Goal: Task Accomplishment & Management: Use online tool/utility

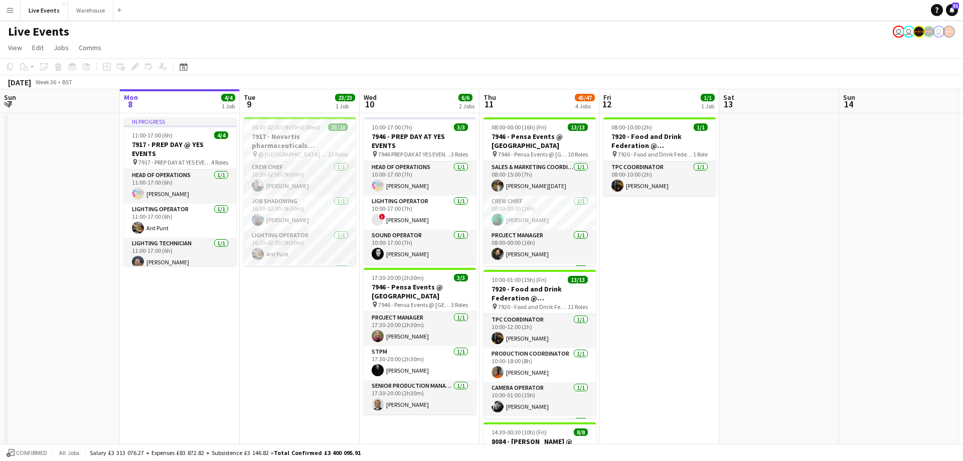
scroll to position [31, 0]
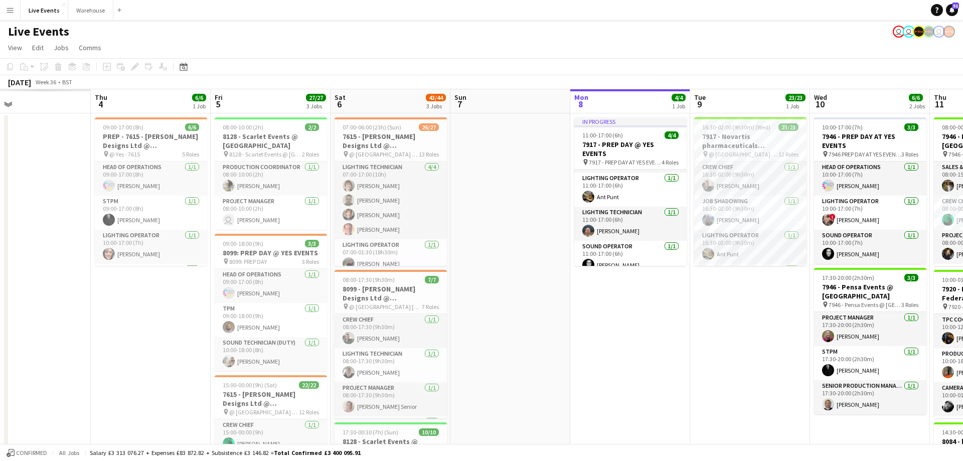
drag, startPoint x: 200, startPoint y: 103, endPoint x: 679, endPoint y: 99, distance: 479.3
click at [679, 99] on app-calendar-viewport "Tue 2 Wed 3 Thu 4 6/6 1 Job Fri 5 27/27 3 Jobs Sat 6 43/44 3 Jobs Sun 7 Mon 8 4…" at bounding box center [481, 457] width 963 height 737
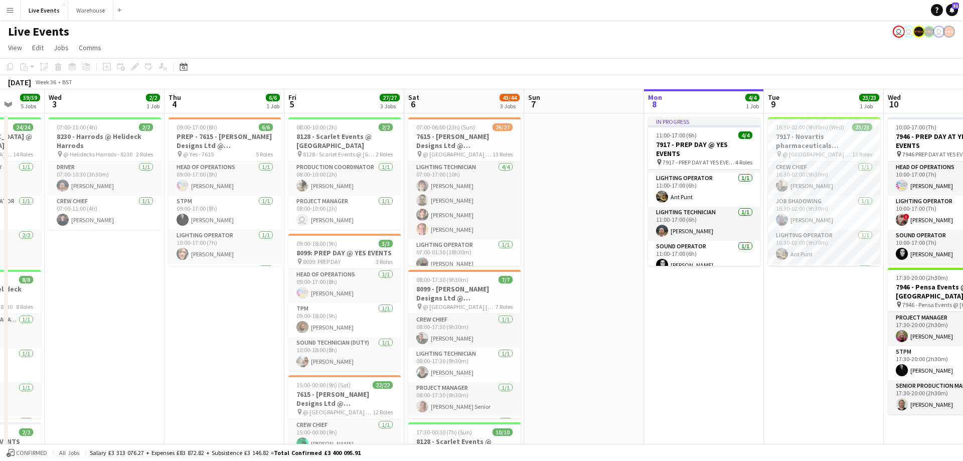
scroll to position [0, 339]
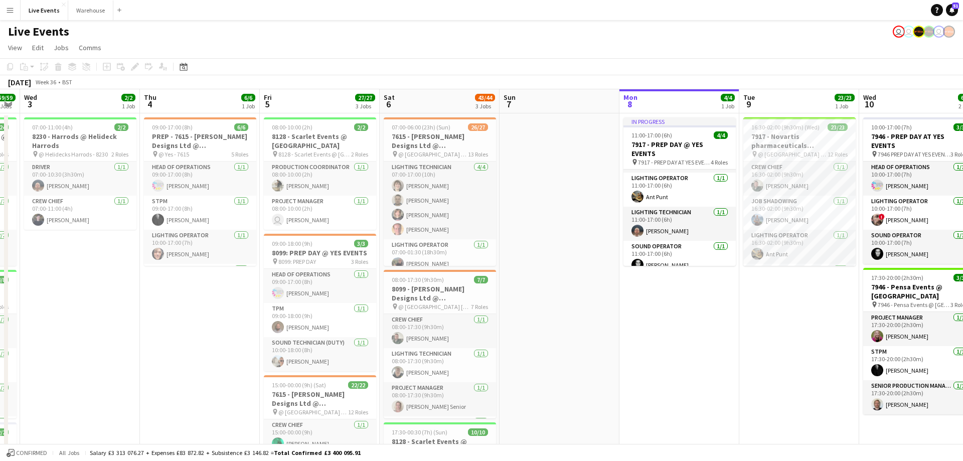
drag, startPoint x: 272, startPoint y: 103, endPoint x: 173, endPoint y: 75, distance: 102.7
click at [173, 75] on app-calendar "Copy Paste Paste Ctrl+V Paste with crew Ctrl+Shift+V Paste linked Job [GEOGRAPH…" at bounding box center [481, 459] width 963 height 802
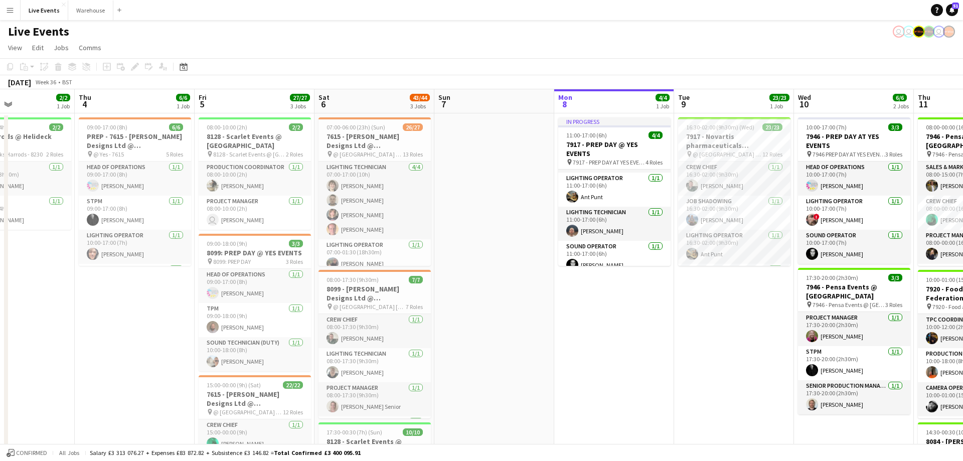
scroll to position [0, 464]
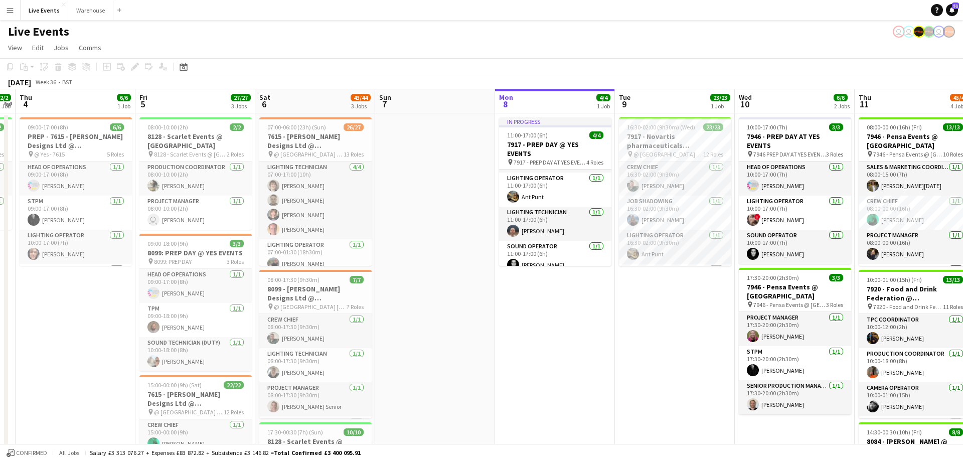
drag, startPoint x: 565, startPoint y: 106, endPoint x: 335, endPoint y: 88, distance: 230.8
click at [335, 87] on app-calendar "Copy Paste Paste Ctrl+V Paste with crew Ctrl+Shift+V Paste linked Job [GEOGRAPH…" at bounding box center [481, 459] width 963 height 802
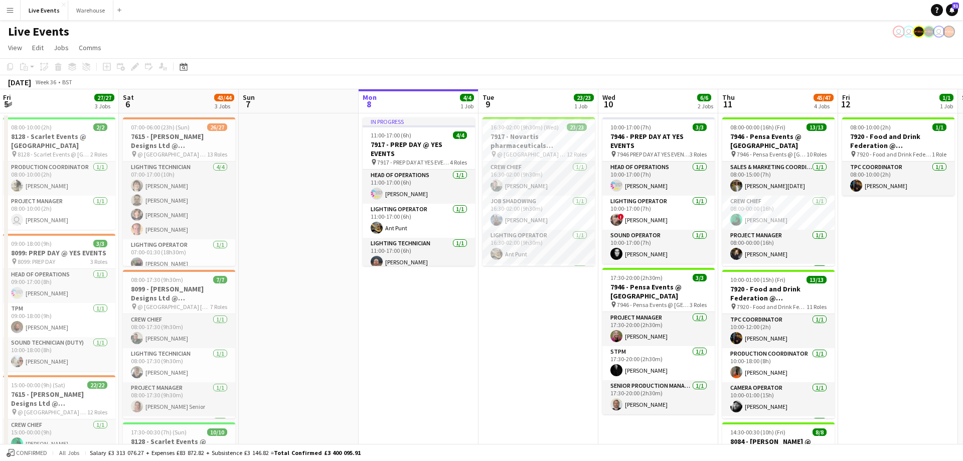
scroll to position [0, 492]
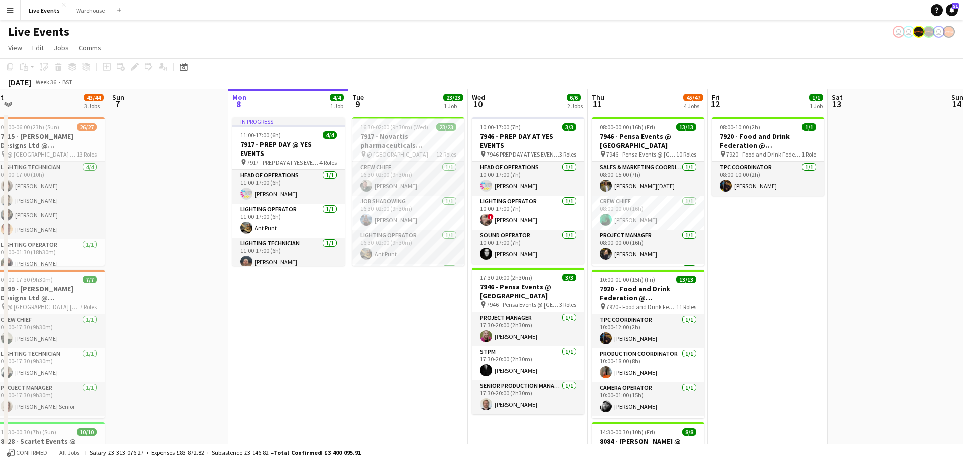
drag, startPoint x: 433, startPoint y: 102, endPoint x: 186, endPoint y: 92, distance: 247.4
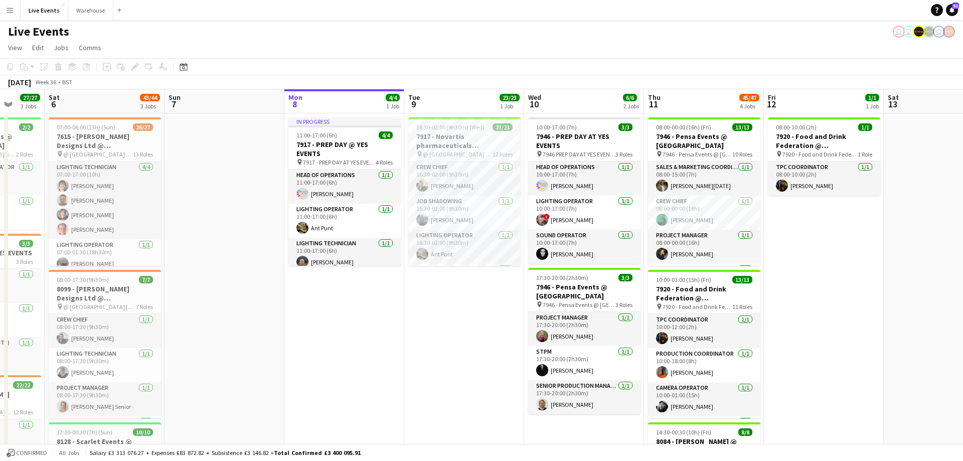
scroll to position [0, 405]
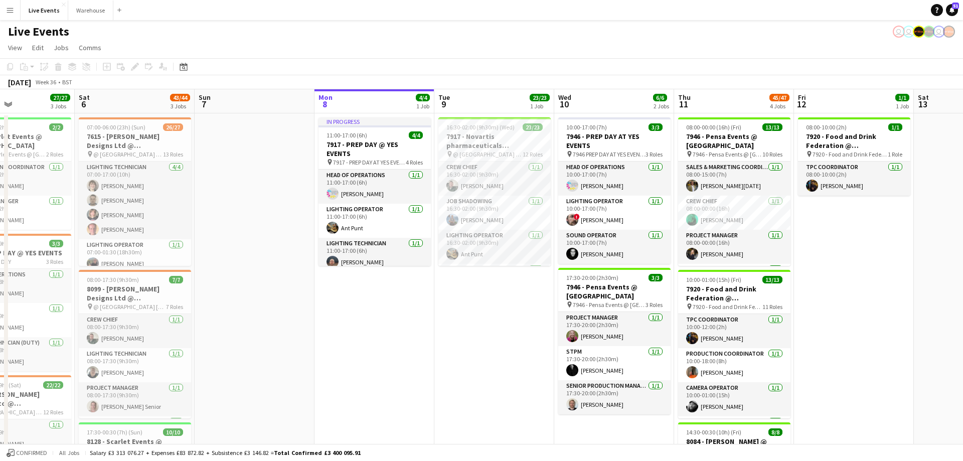
drag, startPoint x: 183, startPoint y: 99, endPoint x: 270, endPoint y: 105, distance: 87.4
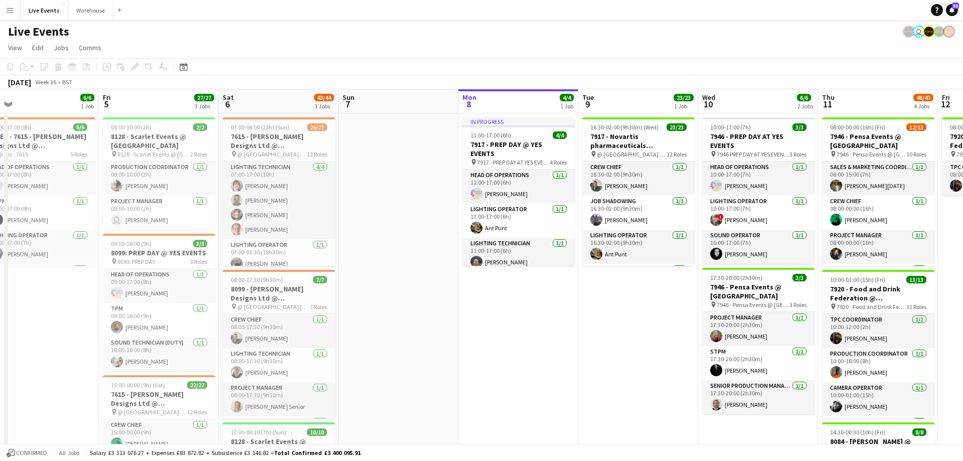
scroll to position [0, 251]
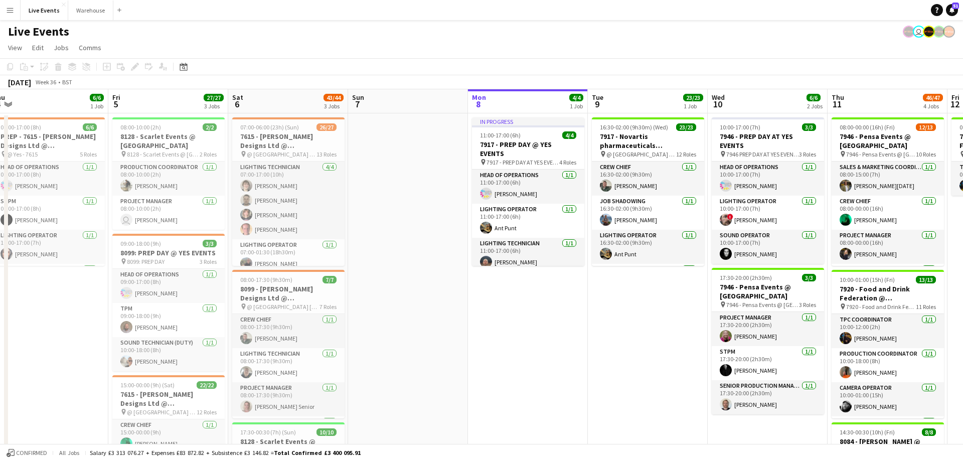
drag, startPoint x: 248, startPoint y: 97, endPoint x: 387, endPoint y: 99, distance: 139.4
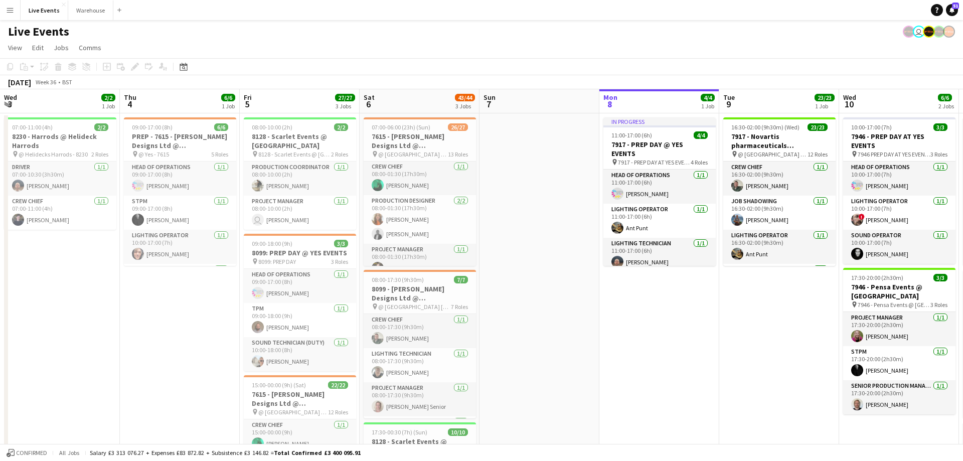
scroll to position [0, 294]
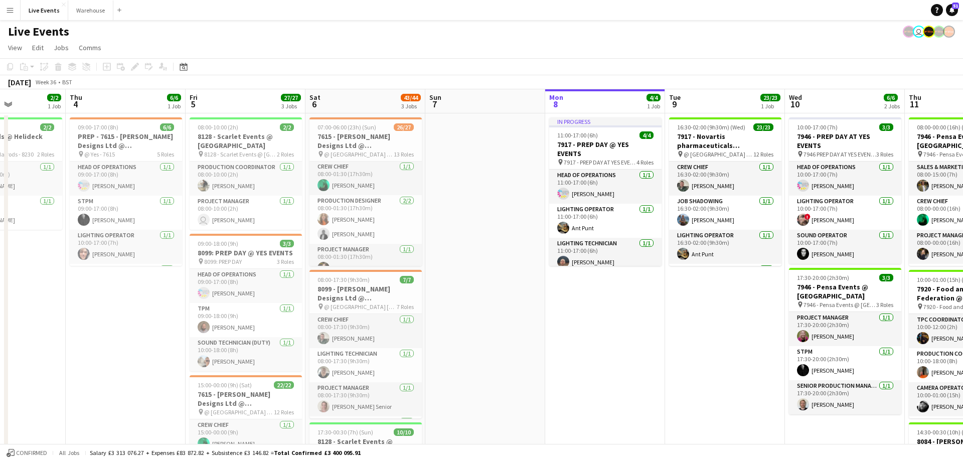
drag, startPoint x: 274, startPoint y: 107, endPoint x: 347, endPoint y: 113, distance: 73.4
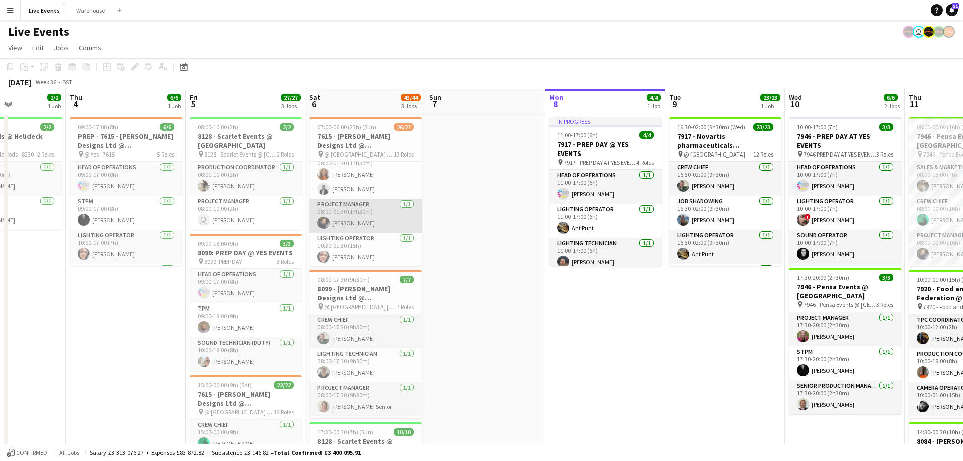
scroll to position [406, 0]
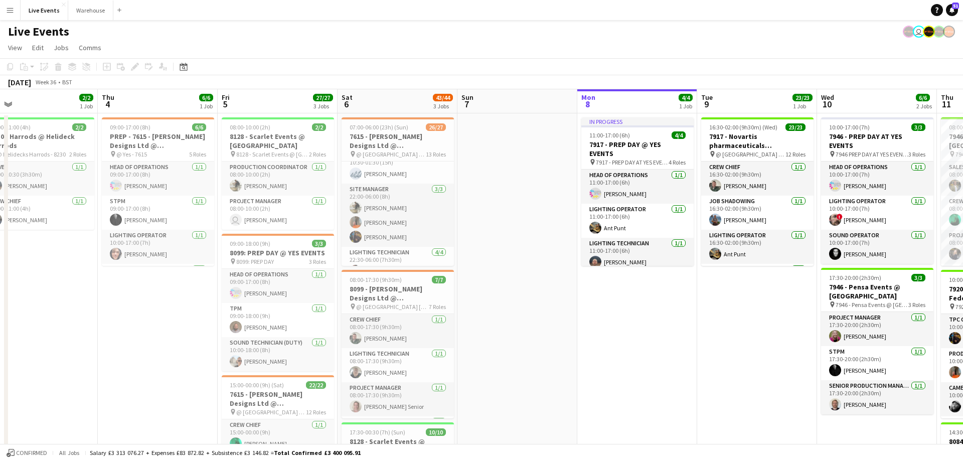
drag, startPoint x: 338, startPoint y: 106, endPoint x: 369, endPoint y: 110, distance: 30.4
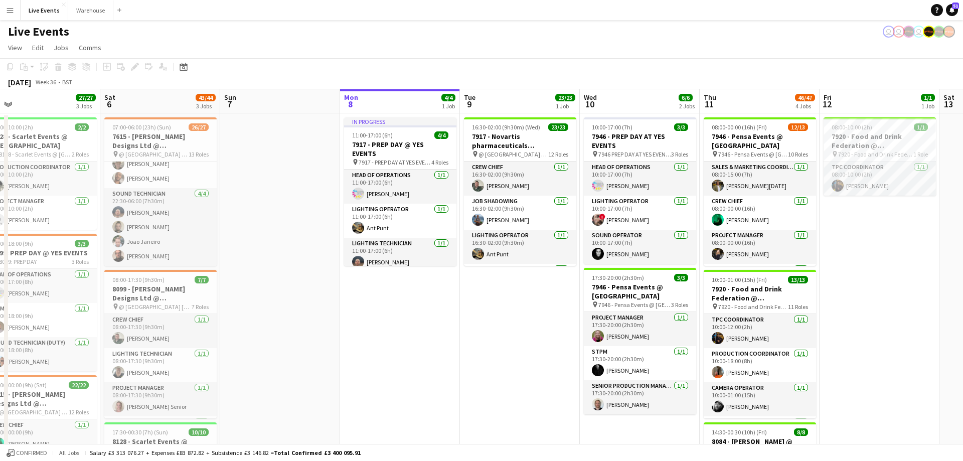
scroll to position [0, 298]
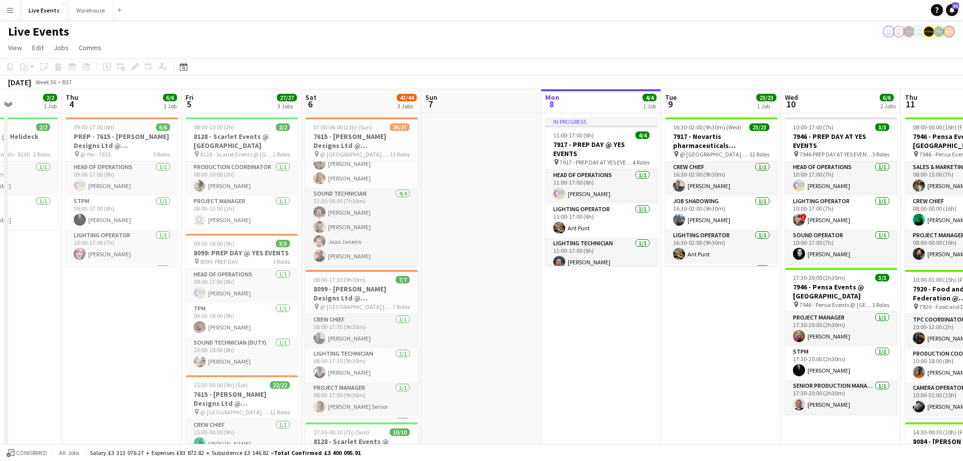
drag, startPoint x: 574, startPoint y: 98, endPoint x: 297, endPoint y: 116, distance: 276.8
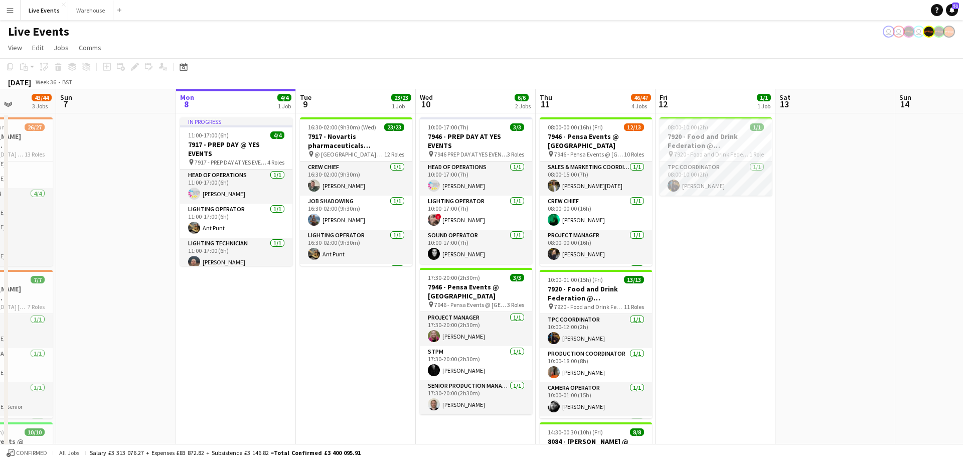
drag, startPoint x: 322, startPoint y: 110, endPoint x: 307, endPoint y: 111, distance: 15.1
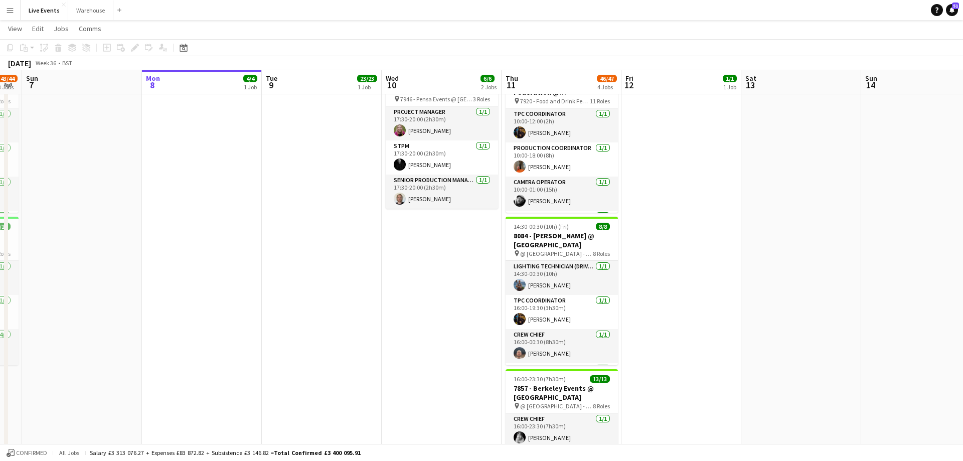
scroll to position [0, 0]
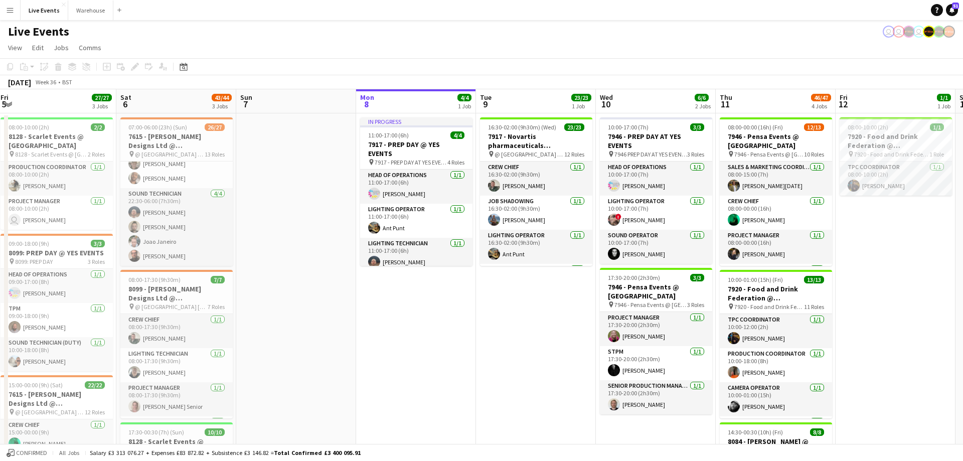
drag, startPoint x: 216, startPoint y: 99, endPoint x: 430, endPoint y: 104, distance: 214.1
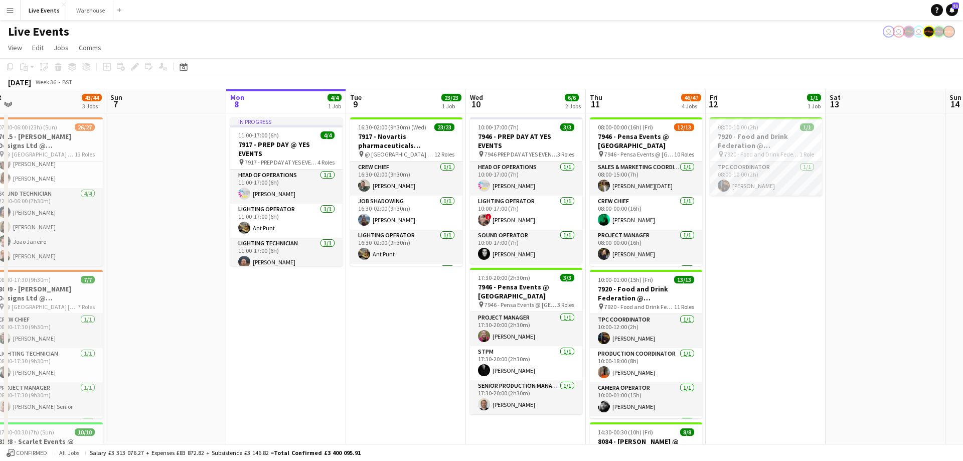
drag, startPoint x: 620, startPoint y: 99, endPoint x: 417, endPoint y: 92, distance: 203.7
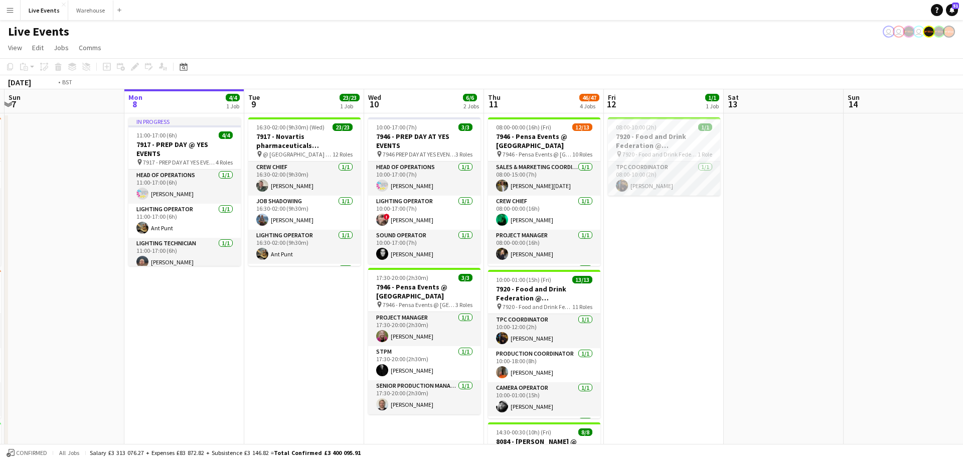
drag, startPoint x: 576, startPoint y: 105, endPoint x: 383, endPoint y: 110, distance: 193.6
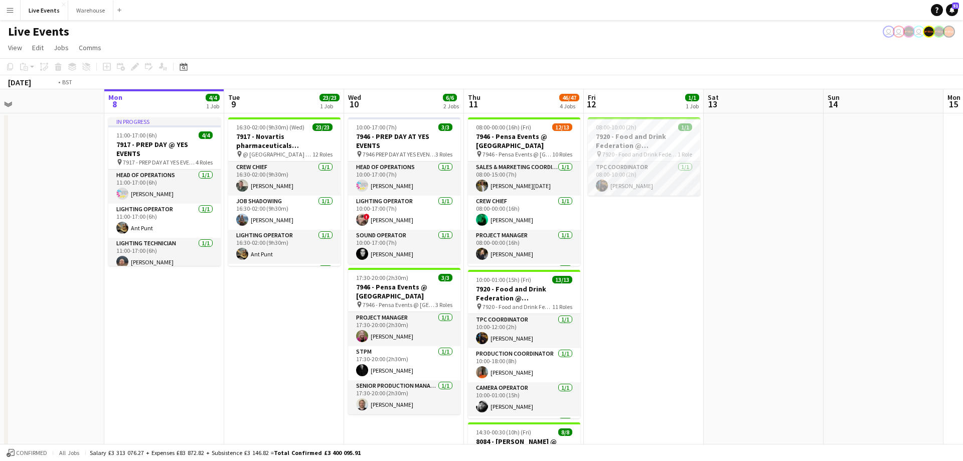
drag, startPoint x: 532, startPoint y: 108, endPoint x: 694, endPoint y: 111, distance: 161.5
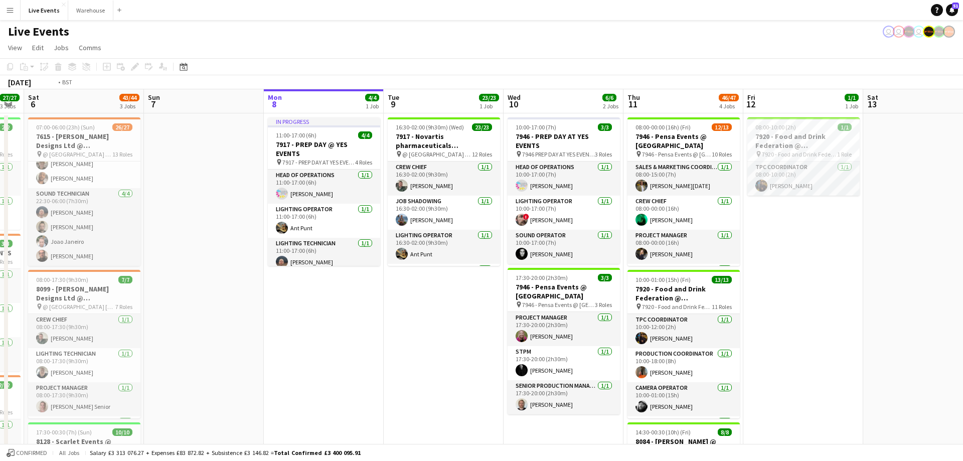
drag, startPoint x: 392, startPoint y: 111, endPoint x: 130, endPoint y: 113, distance: 262.2
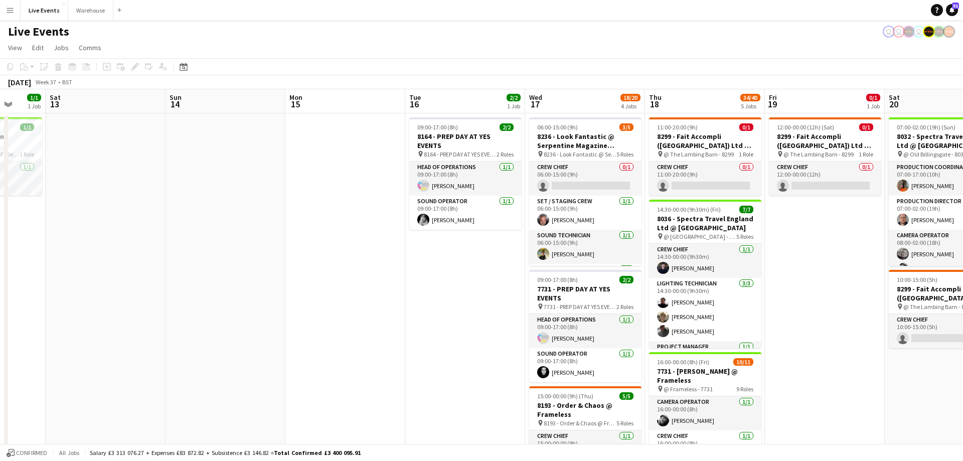
drag, startPoint x: 260, startPoint y: 114, endPoint x: 207, endPoint y: 121, distance: 53.1
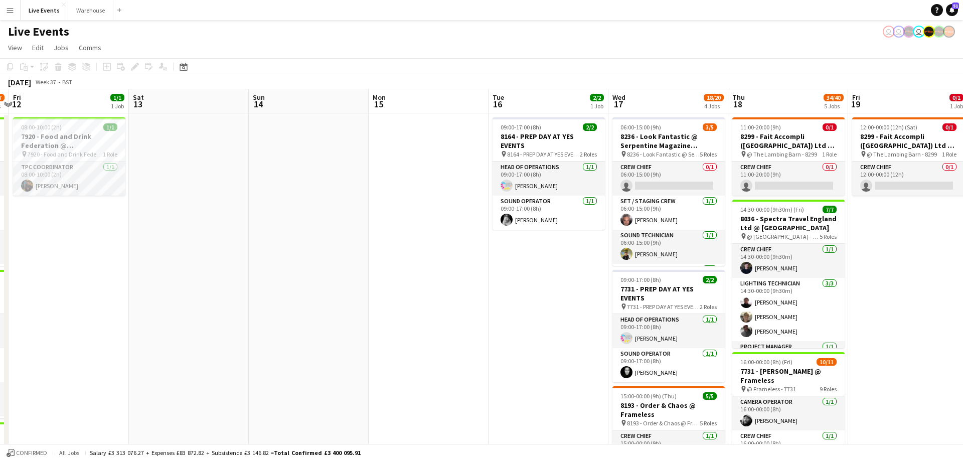
drag, startPoint x: 245, startPoint y: 109, endPoint x: 537, endPoint y: 117, distance: 291.9
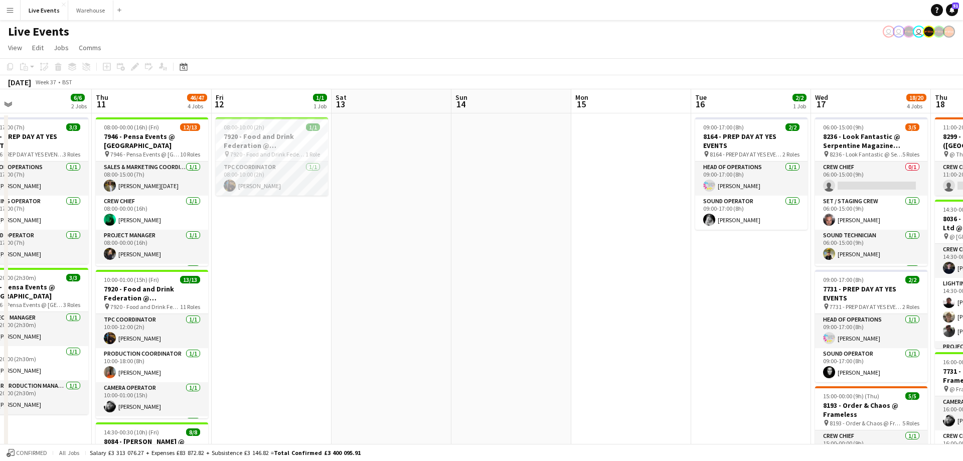
drag, startPoint x: 388, startPoint y: 99, endPoint x: 505, endPoint y: 108, distance: 117.7
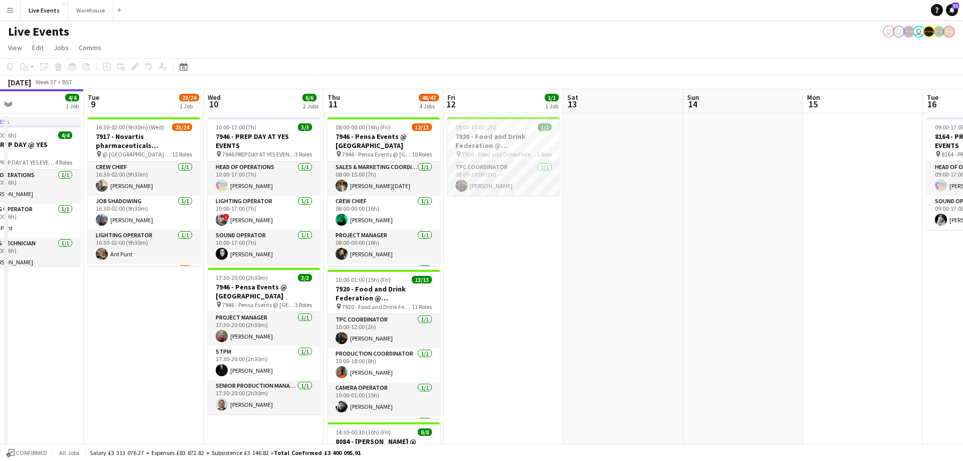
drag, startPoint x: 580, startPoint y: 120, endPoint x: 606, endPoint y: 122, distance: 26.1
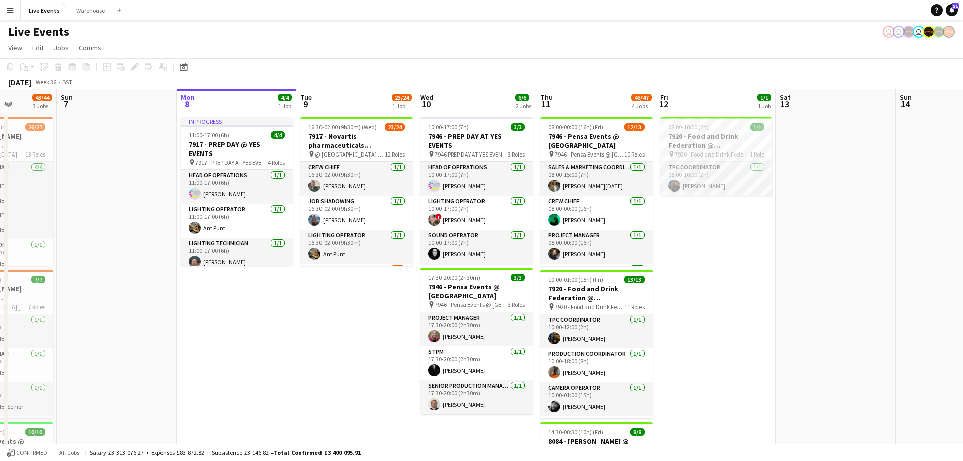
drag, startPoint x: 396, startPoint y: 104, endPoint x: 581, endPoint y: 116, distance: 185.4
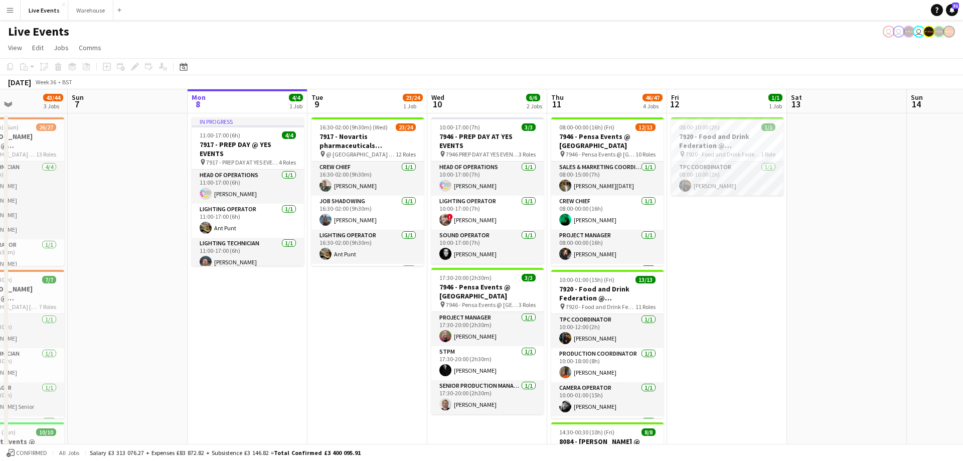
drag, startPoint x: 406, startPoint y: 96, endPoint x: 534, endPoint y: 111, distance: 128.7
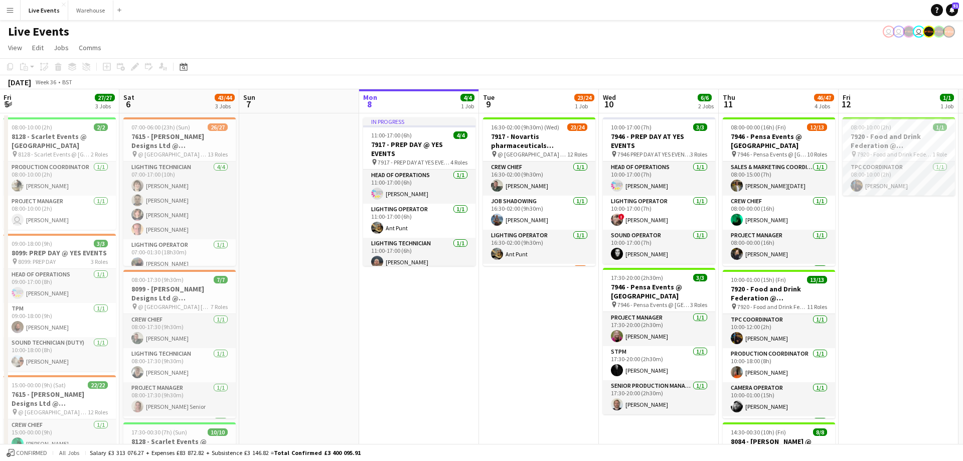
scroll to position [0, 239]
drag, startPoint x: 274, startPoint y: 97, endPoint x: 318, endPoint y: 102, distance: 44.9
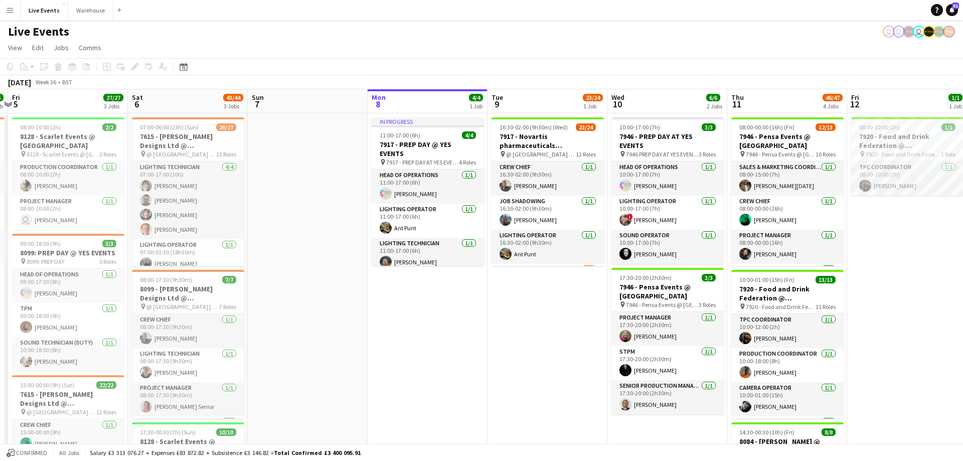
scroll to position [0, 471]
drag, startPoint x: 313, startPoint y: 109, endPoint x: 319, endPoint y: 119, distance: 12.0
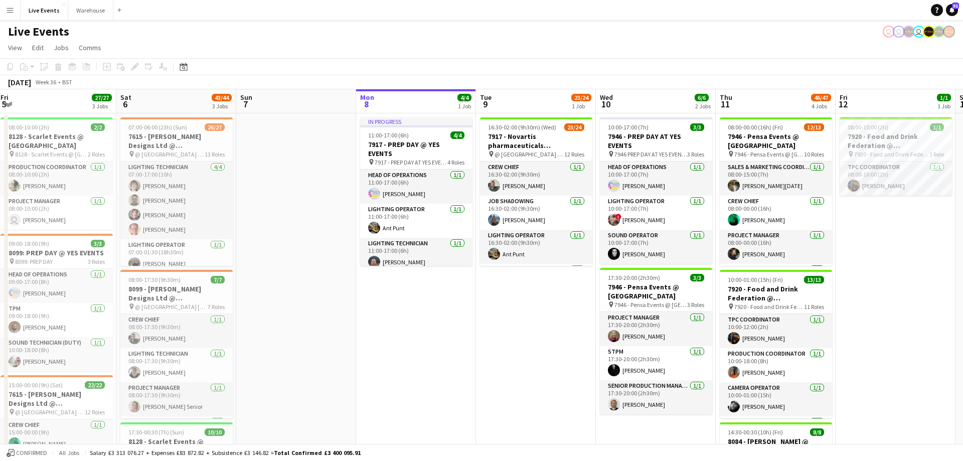
scroll to position [0, 482]
drag, startPoint x: 663, startPoint y: 100, endPoint x: 652, endPoint y: 100, distance: 11.0
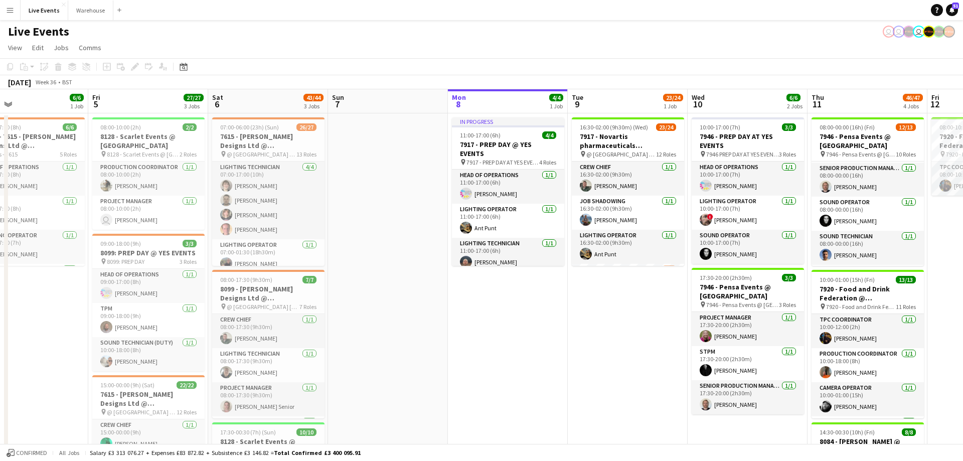
scroll to position [0, 388]
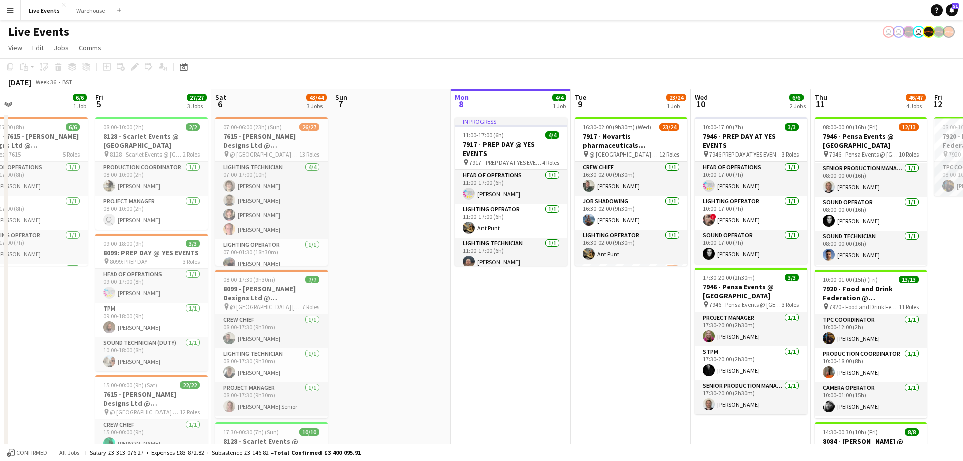
drag, startPoint x: 264, startPoint y: 106, endPoint x: 357, endPoint y: 118, distance: 94.6
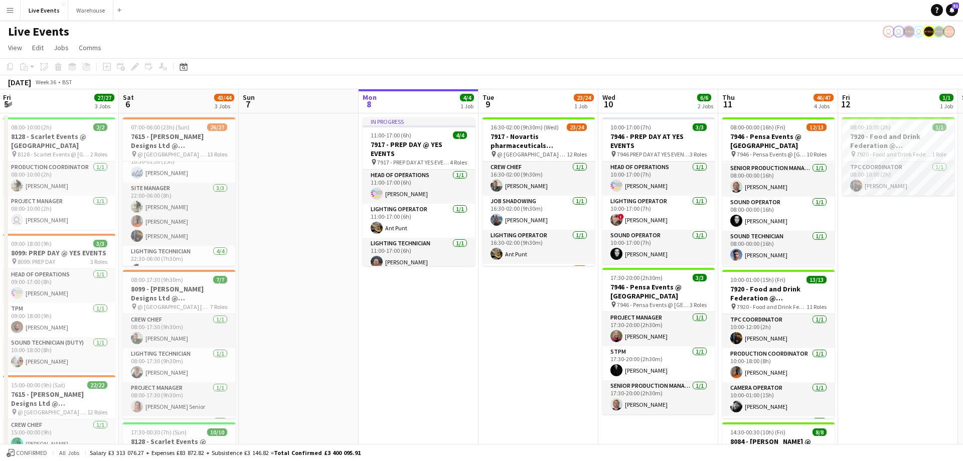
scroll to position [0, 505]
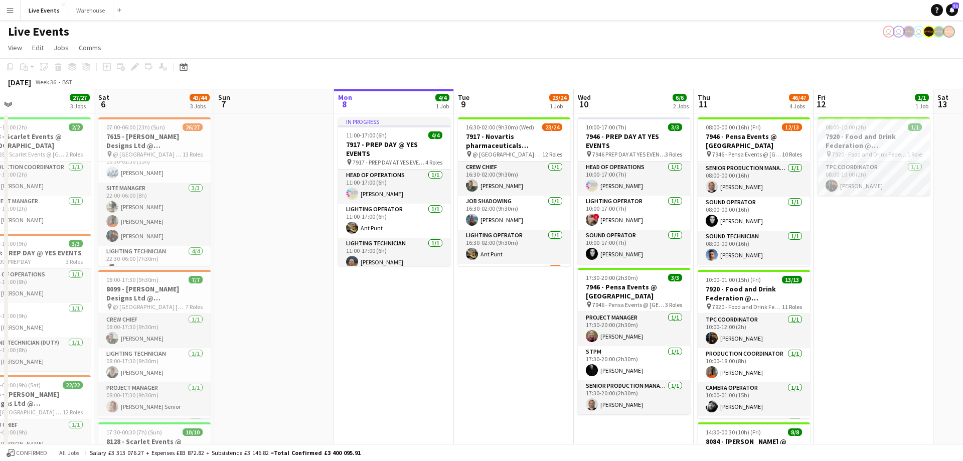
drag, startPoint x: 644, startPoint y: 108, endPoint x: 339, endPoint y: 91, distance: 305.3
click at [287, 75] on app-calendar "Copy Paste Paste Ctrl+V Paste with crew Ctrl+Shift+V Paste linked Job [GEOGRAPH…" at bounding box center [481, 459] width 963 height 802
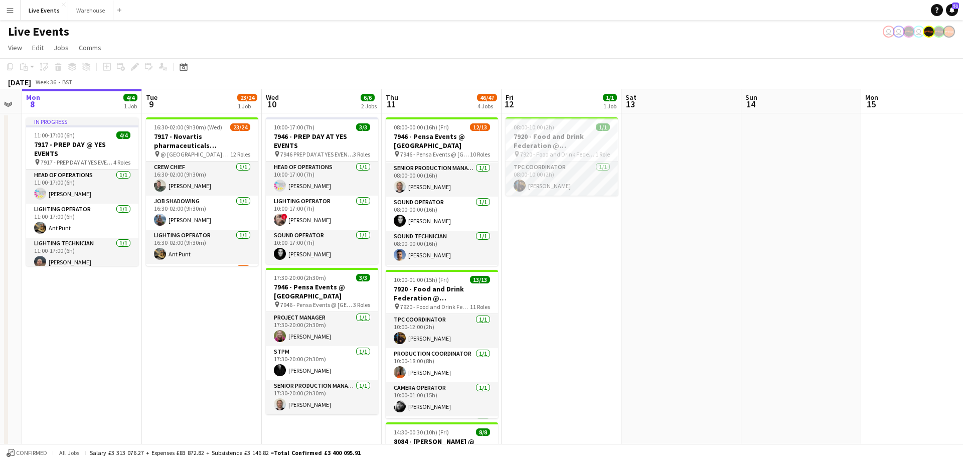
drag, startPoint x: 479, startPoint y: 105, endPoint x: 203, endPoint y: 107, distance: 276.3
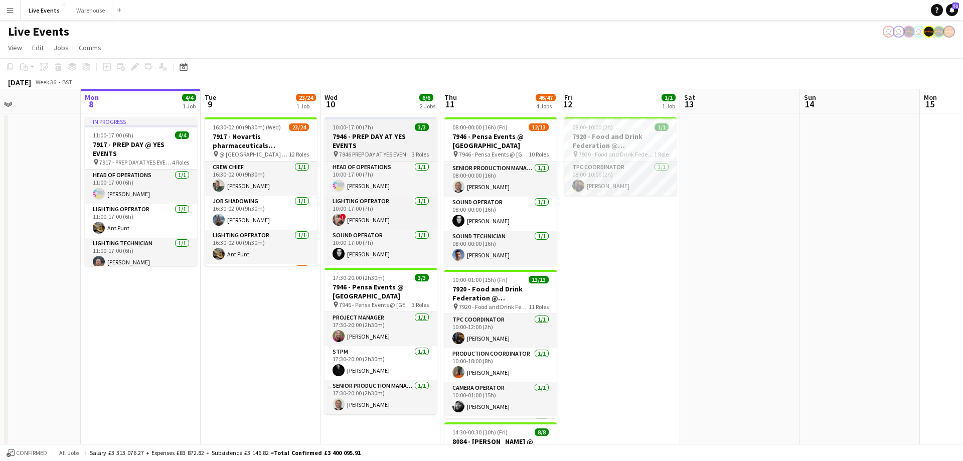
drag, startPoint x: 315, startPoint y: 110, endPoint x: 381, endPoint y: 119, distance: 65.9
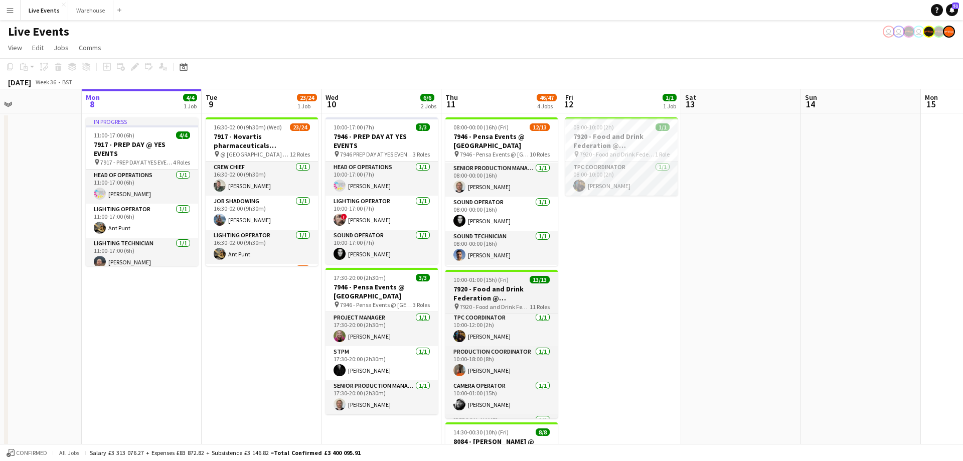
scroll to position [0, 0]
